Goal: Navigation & Orientation: Find specific page/section

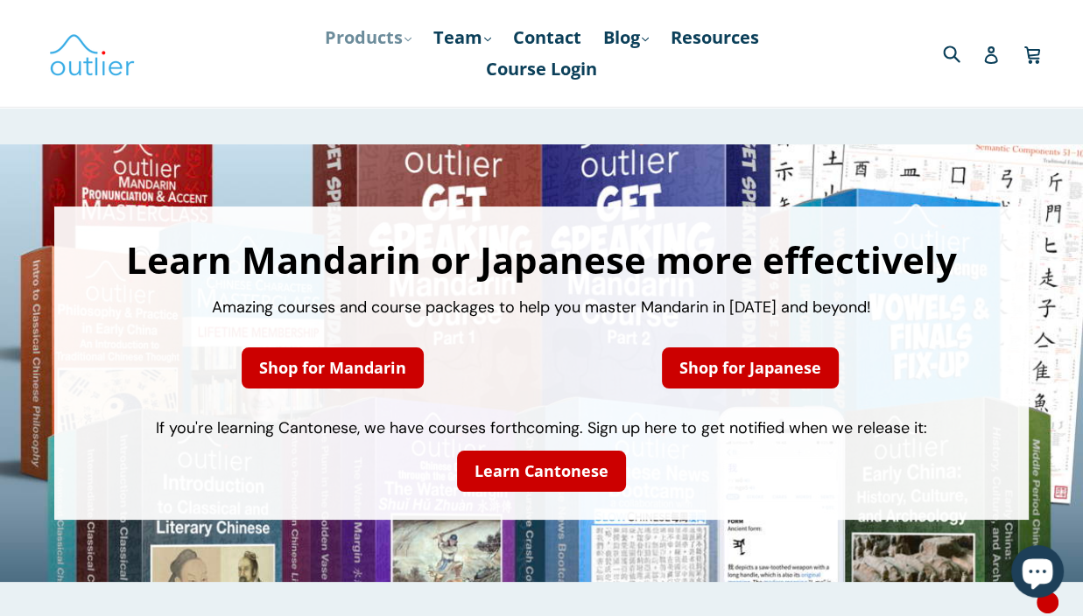
click at [397, 38] on link "Products .cls-1{fill:#231f20} expand" at bounding box center [368, 38] width 104 height 32
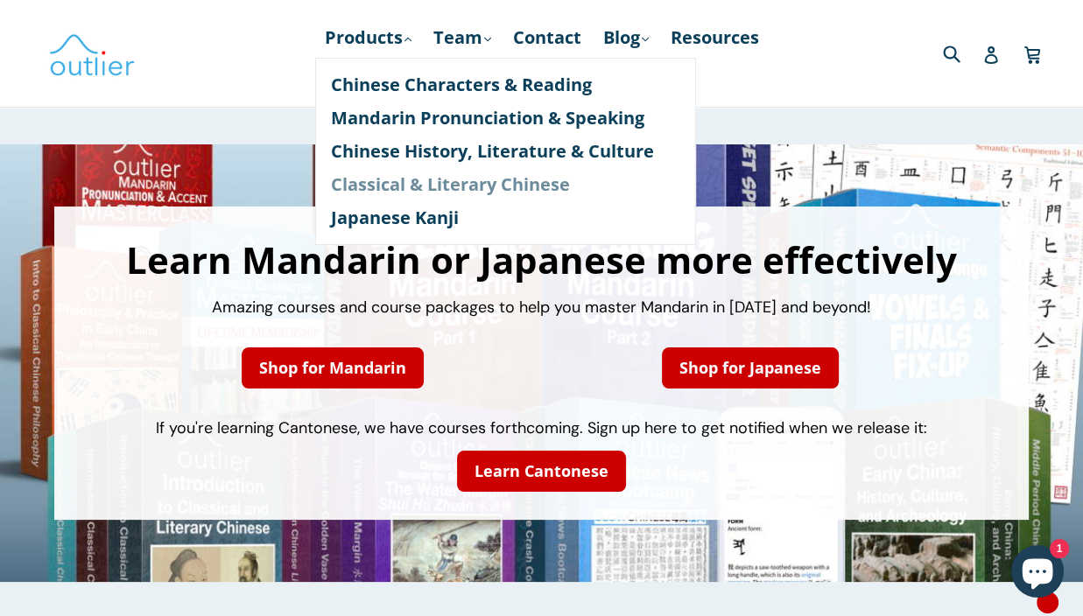
click at [557, 180] on link "Classical & Literary Chinese" at bounding box center [505, 184] width 349 height 33
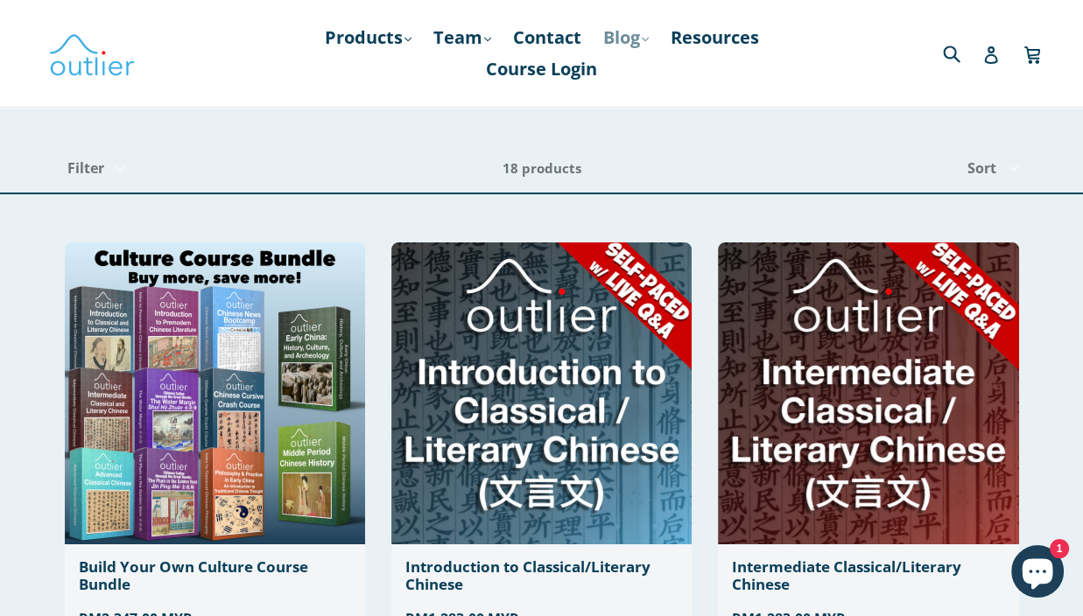
click at [646, 40] on link "Blog .cls-1{fill:#231f20} expand" at bounding box center [625, 38] width 63 height 32
click at [667, 87] on link "Chinese" at bounding box center [662, 84] width 106 height 33
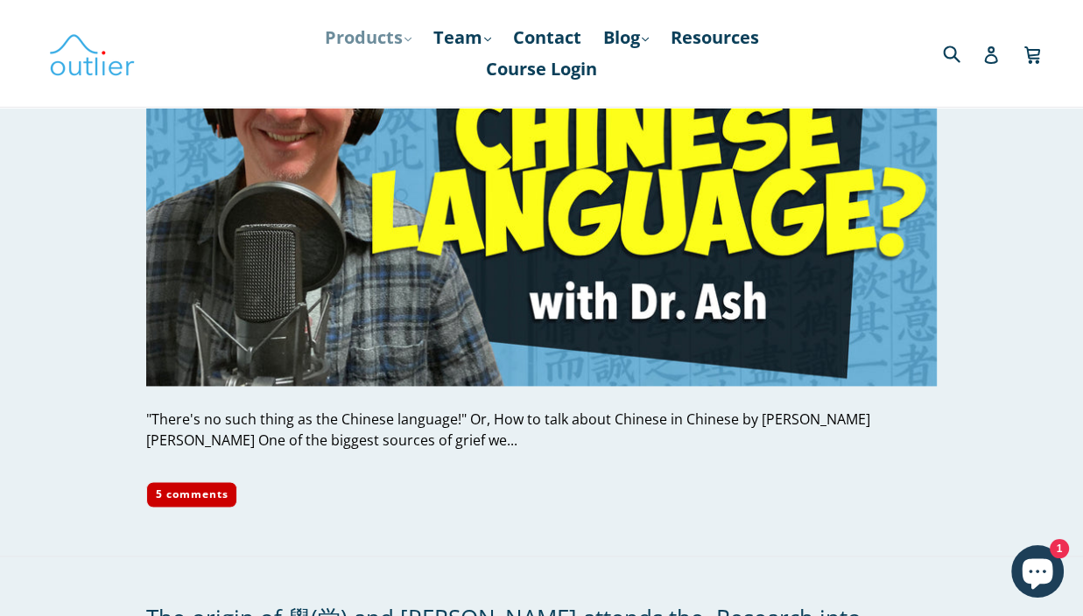
scroll to position [1926, 0]
